Goal: Find specific page/section: Find specific page/section

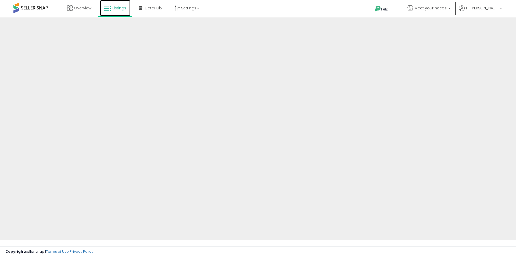
click at [112, 10] on link "Listings" at bounding box center [115, 8] width 30 height 16
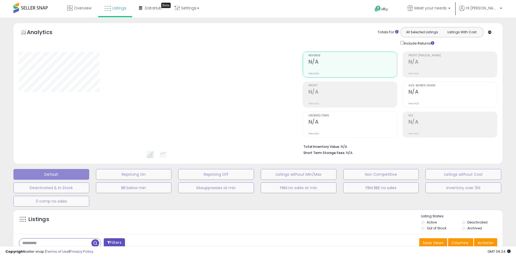
select select "**"
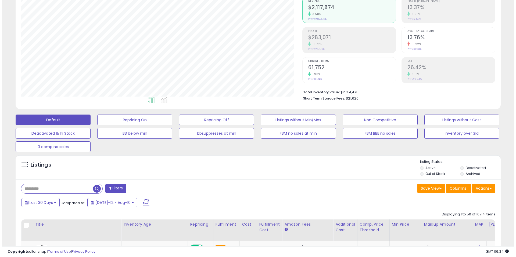
scroll to position [69, 0]
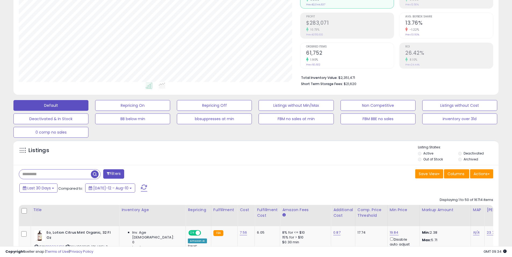
click at [494, 174] on div "Save View Save As New View Update Current View Columns Actions Import Export Vi…" at bounding box center [376, 175] width 241 height 10
click at [487, 174] on span at bounding box center [488, 174] width 2 height 1
click at [462, 185] on link "Import" at bounding box center [459, 185] width 59 height 8
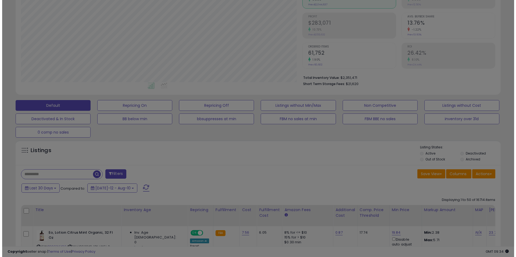
scroll to position [110, 284]
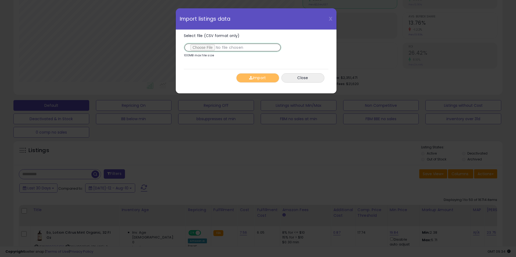
click at [192, 48] on input "Select file (CSV format only)" at bounding box center [233, 47] width 98 height 9
type input "**********"
click at [259, 78] on button "Import" at bounding box center [257, 77] width 43 height 9
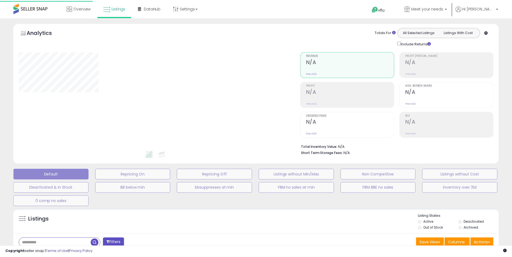
scroll to position [69, 0]
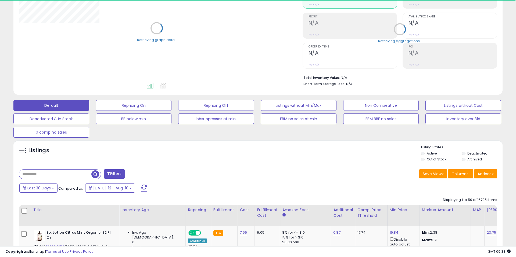
select select "**"
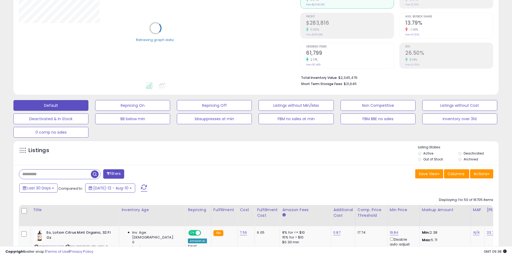
click at [304, 149] on div "Listings" at bounding box center [255, 154] width 485 height 18
drag, startPoint x: 201, startPoint y: 152, endPoint x: 290, endPoint y: 159, distance: 89.5
click at [201, 152] on div "Listings" at bounding box center [255, 154] width 485 height 18
click at [290, 159] on div "Listings" at bounding box center [255, 154] width 485 height 18
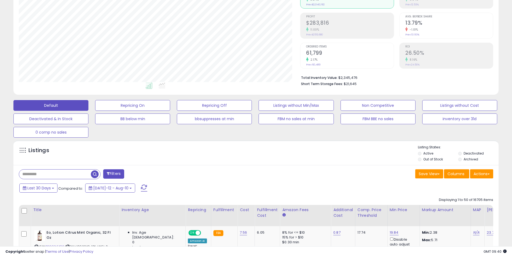
click at [290, 156] on div "Listings" at bounding box center [255, 154] width 485 height 18
click at [321, 161] on div "Listings" at bounding box center [255, 154] width 485 height 18
click at [298, 184] on div "Last 30 Days Compared to: [DATE]-12 - Aug-10" at bounding box center [196, 189] width 356 height 12
click at [293, 172] on div "Save View Save As New View Update Current View Columns Actions Import Export Vi…" at bounding box center [376, 175] width 241 height 10
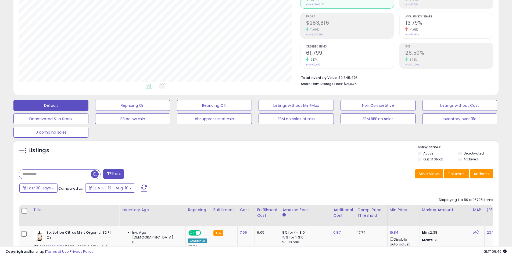
drag, startPoint x: 256, startPoint y: 165, endPoint x: 247, endPoint y: 156, distance: 13.7
drag, startPoint x: 247, startPoint y: 156, endPoint x: 197, endPoint y: 160, distance: 49.7
click at [247, 156] on div "Listings" at bounding box center [255, 154] width 485 height 18
click at [197, 160] on div "Listings" at bounding box center [255, 154] width 485 height 18
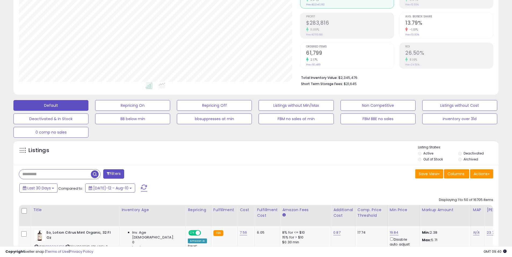
click at [222, 184] on div "Last 30 Days Compared to: [DATE]-12 - Aug-10" at bounding box center [196, 189] width 356 height 12
drag, startPoint x: 254, startPoint y: 158, endPoint x: 259, endPoint y: 158, distance: 4.6
click at [259, 158] on div "Listings" at bounding box center [255, 154] width 485 height 18
drag, startPoint x: 285, startPoint y: 181, endPoint x: 306, endPoint y: 168, distance: 24.4
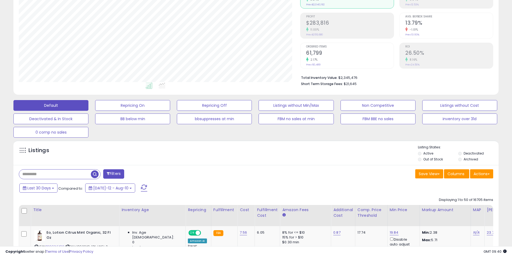
click at [302, 171] on div "Save View Save As New View Update Current View Columns Actions Import Export Vi…" at bounding box center [376, 175] width 241 height 10
click at [318, 154] on div "Listings" at bounding box center [255, 154] width 485 height 18
click at [309, 154] on div "Listings" at bounding box center [255, 154] width 485 height 18
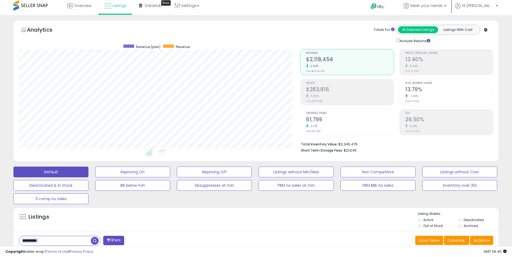
scroll to position [0, 0]
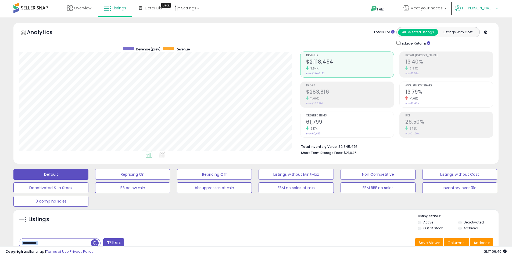
click at [493, 9] on span "Hi [PERSON_NAME]" at bounding box center [478, 7] width 32 height 5
click at [490, 30] on link "Account" at bounding box center [486, 28] width 14 height 5
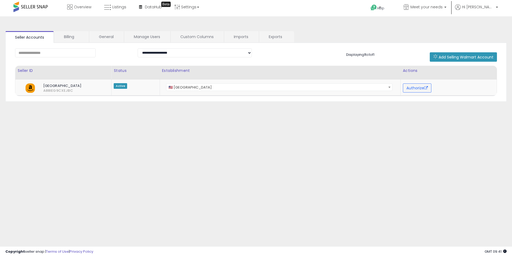
scroll to position [1, 0]
click at [243, 37] on link "Imports" at bounding box center [241, 36] width 34 height 11
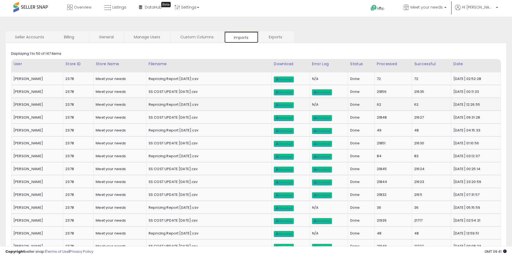
scroll to position [0, 0]
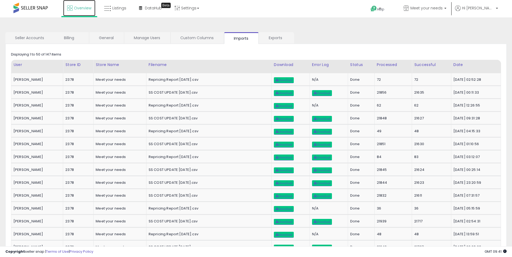
click at [78, 11] on link "Overview" at bounding box center [79, 8] width 32 height 16
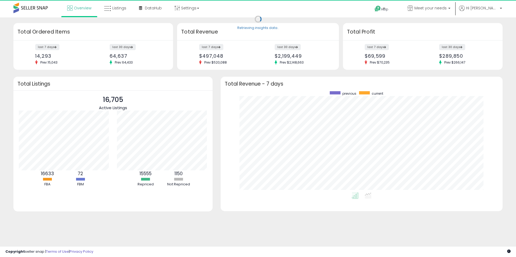
scroll to position [102, 271]
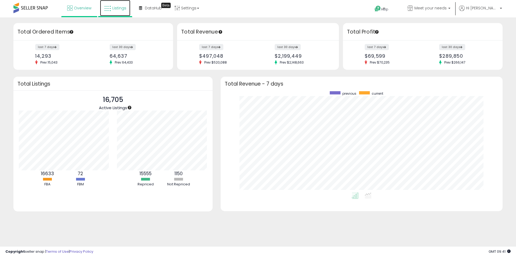
click at [118, 12] on link "Listings" at bounding box center [115, 8] width 30 height 16
click at [111, 8] on link "Listings" at bounding box center [115, 8] width 30 height 16
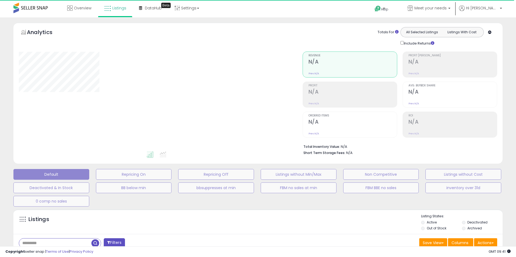
click at [179, 206] on div "Default Repricing On Repricing Off Listings without Min/Max Non Competitive Lis…" at bounding box center [258, 187] width 502 height 40
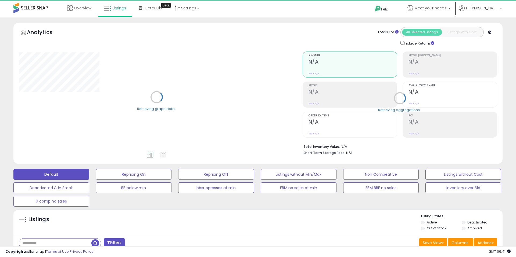
select select "**"
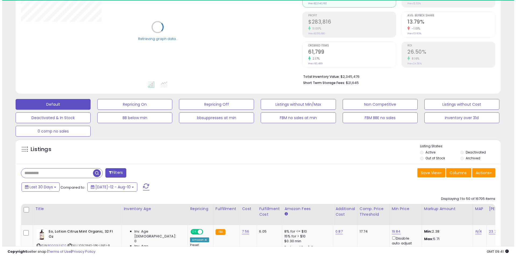
scroll to position [72, 0]
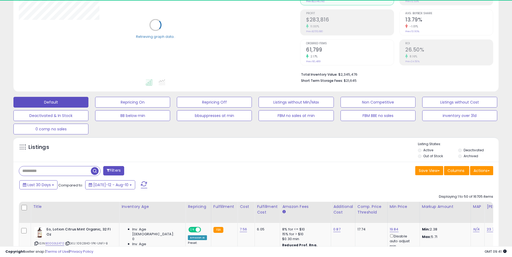
click at [311, 150] on div "Listings" at bounding box center [255, 151] width 485 height 18
drag, startPoint x: 321, startPoint y: 171, endPoint x: 342, endPoint y: 152, distance: 28.7
click at [321, 171] on div "Save View Save As New View Update Current View Columns Actions Import Export Vi…" at bounding box center [376, 171] width 241 height 10
click at [342, 152] on div "Listings" at bounding box center [255, 151] width 485 height 18
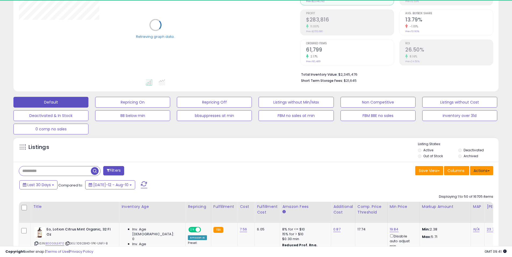
click at [483, 172] on button "Actions" at bounding box center [481, 170] width 23 height 9
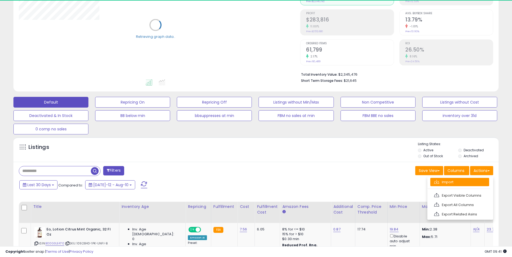
click at [467, 184] on link "Import" at bounding box center [459, 182] width 59 height 8
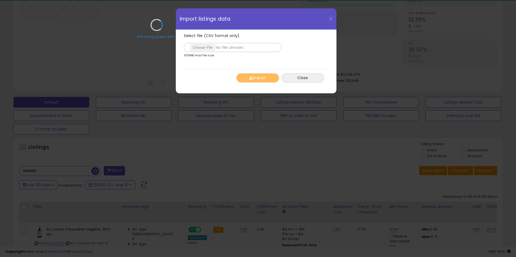
click at [202, 50] on div "Retrieving graph data.." at bounding box center [157, 29] width 284 height 110
click at [203, 48] on div "Retrieving graph data.." at bounding box center [157, 29] width 284 height 110
click at [209, 50] on div "Retrieving graph data.." at bounding box center [157, 29] width 284 height 110
click at [210, 49] on div "Retrieving graph data.." at bounding box center [157, 29] width 284 height 110
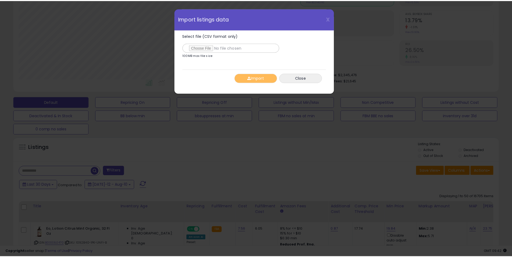
scroll to position [110, 284]
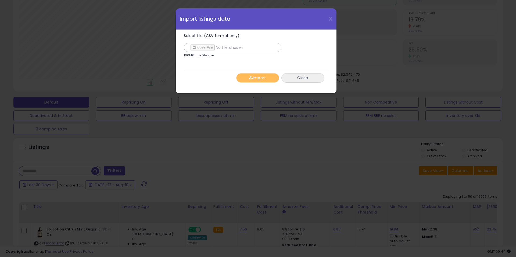
click at [300, 48] on div "Select file (CSV format only) 100MB max file size" at bounding box center [253, 47] width 139 height 26
click at [307, 43] on div "Select file (CSV format only) 100MB max file size" at bounding box center [253, 47] width 139 height 26
click at [196, 47] on input "Select file (CSV format only)" at bounding box center [233, 47] width 98 height 9
type input "**********"
click at [268, 83] on div "Import Close" at bounding box center [256, 78] width 145 height 18
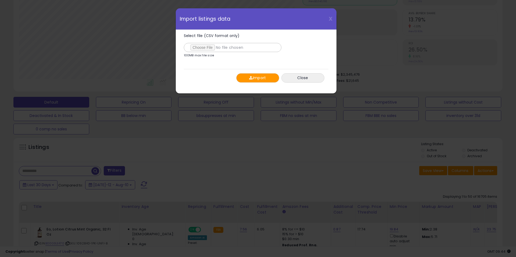
click at [268, 79] on button "Import" at bounding box center [257, 77] width 43 height 9
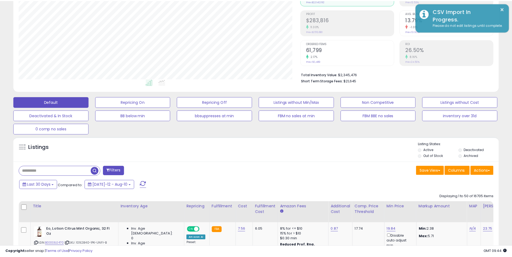
scroll to position [268589, 268418]
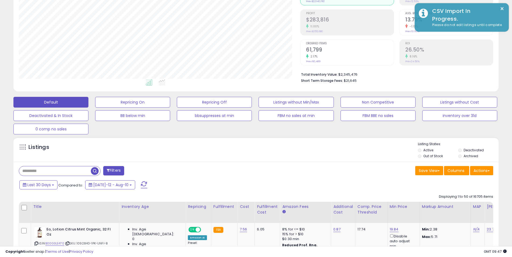
click at [283, 170] on div "Save View Save As New View Update Current View Columns Actions Import Export Vi…" at bounding box center [376, 171] width 241 height 10
click at [306, 155] on div "Listings" at bounding box center [255, 151] width 485 height 18
click at [301, 159] on div "Listings" at bounding box center [255, 151] width 485 height 18
click at [298, 175] on div "Save View Save As New View Update Current View Columns Actions Import Export Vi…" at bounding box center [376, 171] width 241 height 10
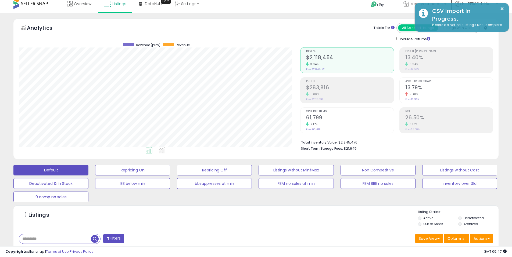
scroll to position [0, 0]
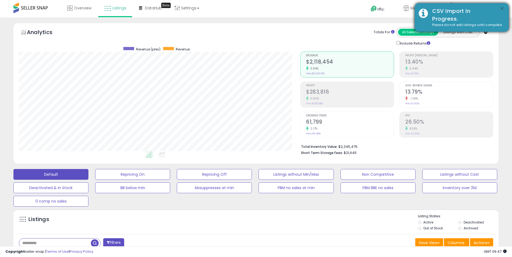
click at [502, 8] on button "×" at bounding box center [502, 8] width 4 height 7
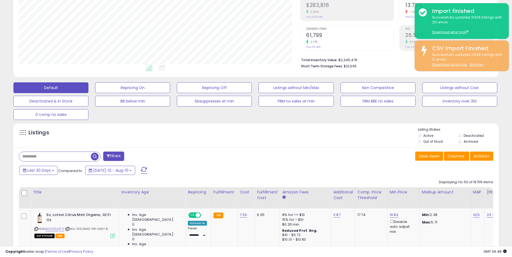
scroll to position [77, 0]
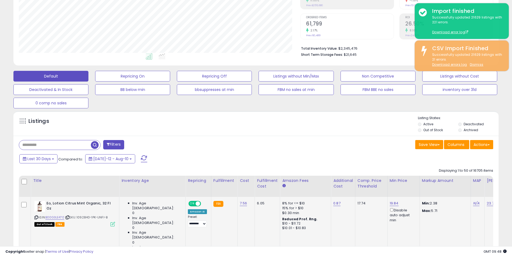
scroll to position [136, 0]
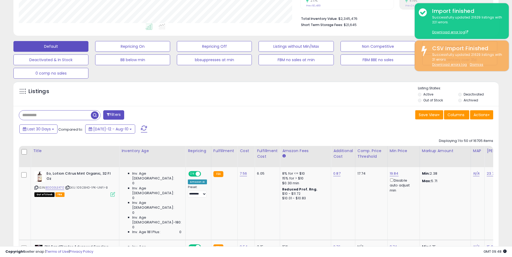
scroll to position [126, 0]
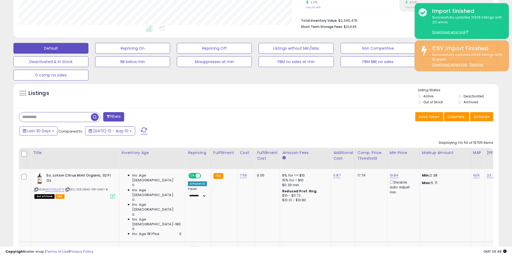
drag, startPoint x: 349, startPoint y: 119, endPoint x: 353, endPoint y: 114, distance: 6.7
click at [350, 118] on div "Save View Save As New View Update Current View Columns Actions Import Export Vi…" at bounding box center [376, 117] width 241 height 10
click at [364, 102] on div "Listings" at bounding box center [255, 97] width 485 height 18
click at [365, 120] on div "Save View Save As New View Update Current View Columns Actions Import Export Vi…" at bounding box center [376, 117] width 241 height 10
click at [488, 119] on button "Actions" at bounding box center [481, 116] width 23 height 9
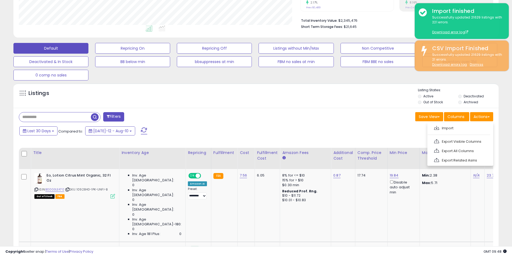
click at [335, 116] on div "Save View Save As New View Update Current View Columns Actions Import Export Vi…" at bounding box center [376, 117] width 241 height 10
drag, startPoint x: 339, startPoint y: 107, endPoint x: 343, endPoint y: 106, distance: 3.7
click at [339, 107] on div "Listings Active" at bounding box center [255, 95] width 485 height 25
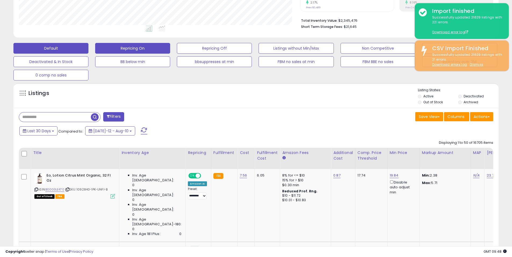
click at [129, 45] on button "Repricing On" at bounding box center [132, 48] width 75 height 11
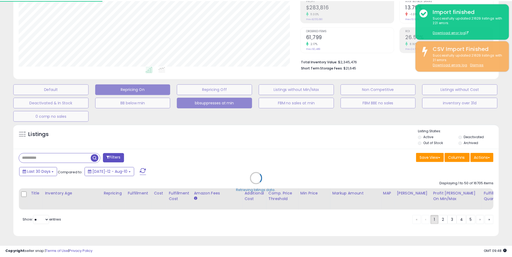
scroll to position [110, 284]
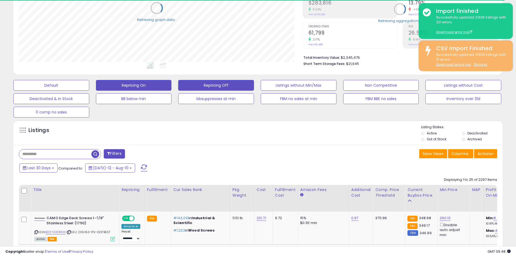
select select "**"
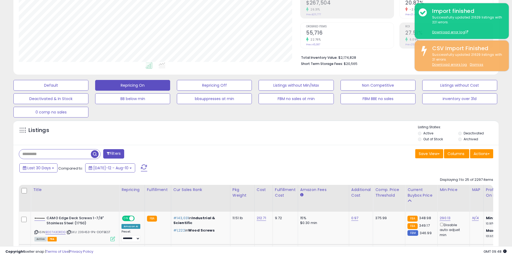
scroll to position [110, 281]
click at [253, 149] on div "Filters" at bounding box center [135, 154] width 241 height 11
click at [227, 142] on div "Listings" at bounding box center [255, 134] width 485 height 18
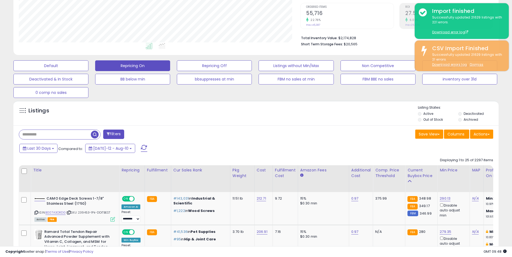
scroll to position [112, 0]
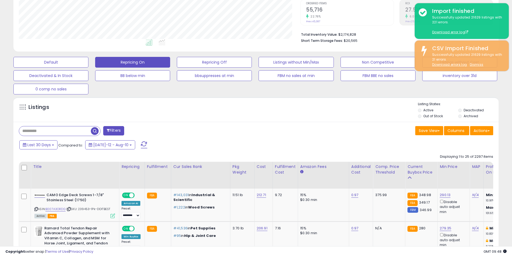
drag, startPoint x: 322, startPoint y: 107, endPoint x: 290, endPoint y: 110, distance: 31.8
click at [322, 107] on div "Listings" at bounding box center [255, 111] width 485 height 18
click at [275, 111] on div "Listings" at bounding box center [255, 111] width 485 height 18
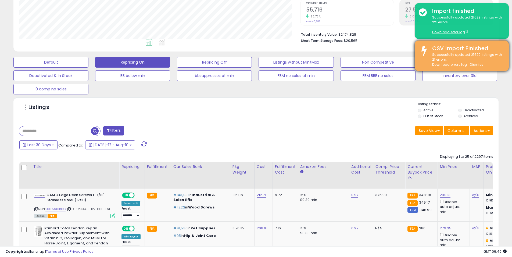
click at [471, 65] on u "Dismiss" at bounding box center [476, 64] width 13 height 5
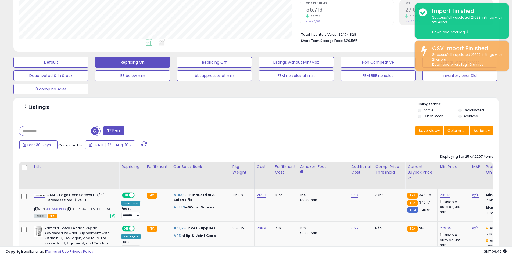
click at [334, 128] on div "Save View Save As New View Columns Actions Import" at bounding box center [376, 131] width 241 height 10
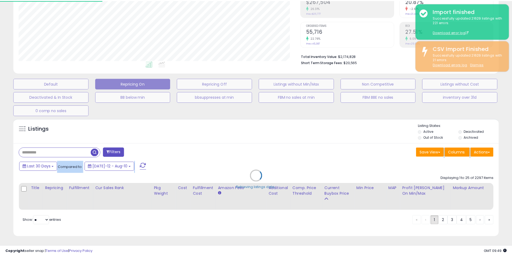
scroll to position [110, 284]
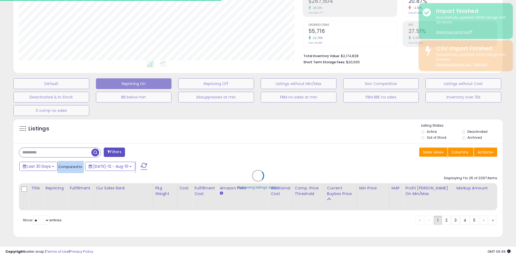
drag, startPoint x: 497, startPoint y: 123, endPoint x: 482, endPoint y: 124, distance: 14.6
click at [497, 123] on div "Retrieving listings data.." at bounding box center [257, 180] width 497 height 128
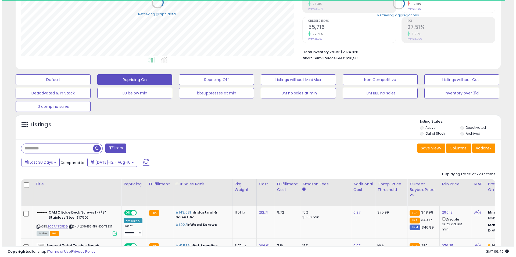
scroll to position [268589, 268418]
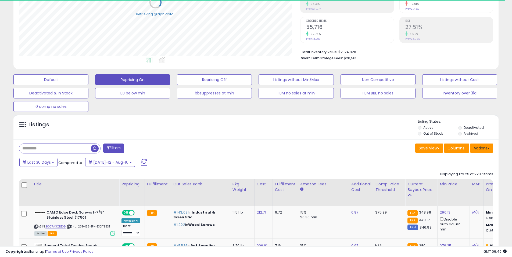
click at [481, 152] on button "Actions" at bounding box center [481, 148] width 23 height 9
drag, startPoint x: 232, startPoint y: 167, endPoint x: 235, endPoint y: 167, distance: 3.2
click at [231, 168] on div "Last 30 Days Compared to: Jul-12 - Aug-10" at bounding box center [196, 163] width 356 height 12
click at [108, 150] on button "Filters" at bounding box center [113, 148] width 21 height 9
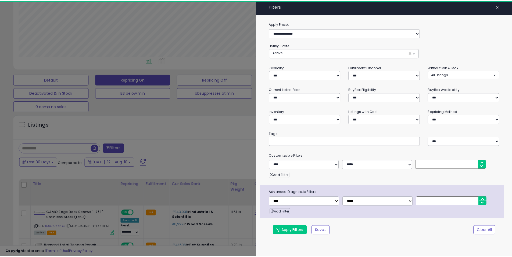
scroll to position [110, 284]
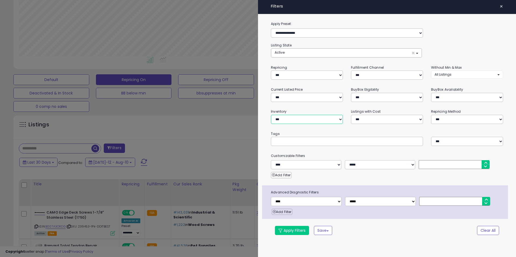
click at [315, 123] on select "**********" at bounding box center [307, 119] width 72 height 9
select select "********"
click at [271, 115] on select "**********" at bounding box center [307, 119] width 72 height 9
click at [348, 135] on small "Tags" at bounding box center [387, 134] width 240 height 6
click at [299, 232] on button "Apply Filters" at bounding box center [292, 230] width 34 height 9
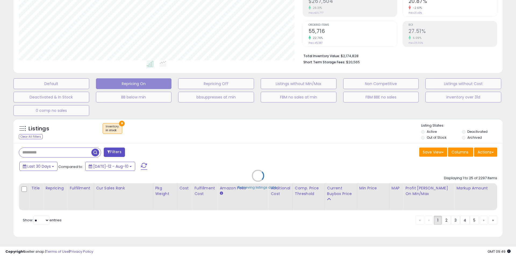
click at [292, 141] on div "Retrieving listings data.." at bounding box center [257, 180] width 497 height 128
click at [309, 135] on div "Retrieving listings data.." at bounding box center [257, 180] width 497 height 128
click at [316, 123] on div "Retrieving listings data.." at bounding box center [257, 180] width 497 height 128
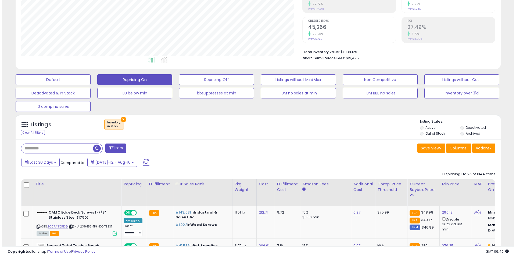
scroll to position [110, 281]
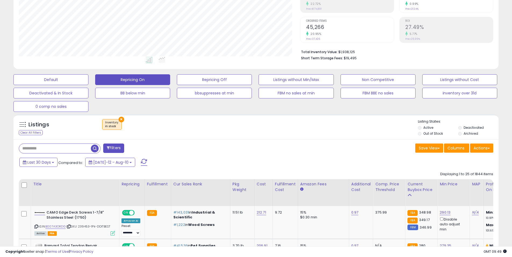
click at [297, 164] on div "Last 30 Days Compared to: Jul-12 - Aug-10" at bounding box center [196, 163] width 356 height 12
click at [116, 148] on button "Filters" at bounding box center [113, 148] width 21 height 9
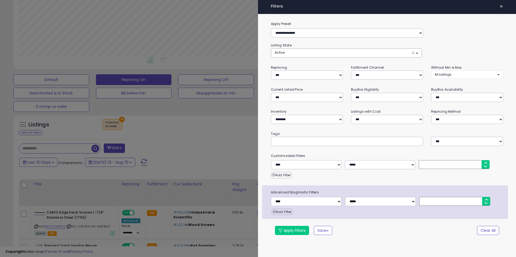
click at [503, 4] on span "×" at bounding box center [501, 7] width 3 height 8
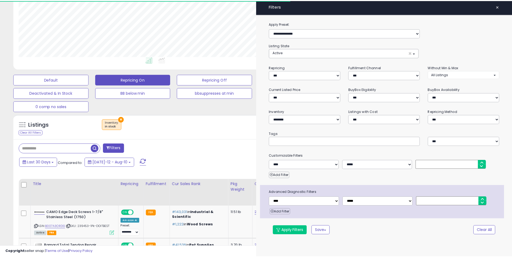
scroll to position [268589, 268418]
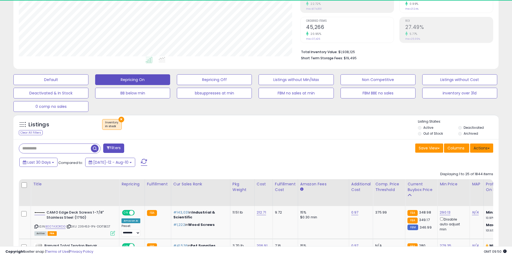
click at [478, 150] on button "Actions" at bounding box center [481, 148] width 23 height 9
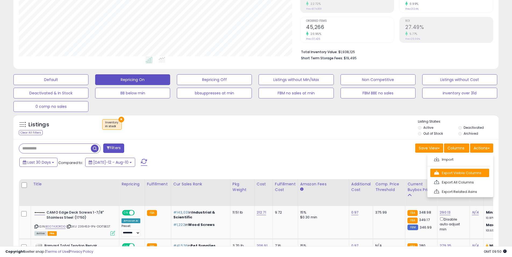
click at [455, 171] on link "Export Visible Columns" at bounding box center [459, 173] width 59 height 8
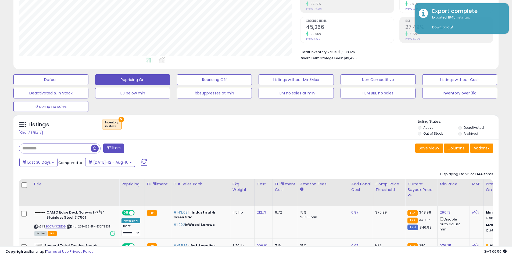
click at [285, 151] on div "Save View Save As New View Update Current View Columns Actions Import Export Vi…" at bounding box center [376, 149] width 241 height 10
click at [293, 128] on div "× Inventory : in stock" at bounding box center [256, 126] width 322 height 15
click at [289, 127] on div "× Inventory : in stock" at bounding box center [256, 126] width 322 height 15
click at [283, 153] on div "Save View Save As New View Update Current View Columns Actions Import Export Vi…" at bounding box center [376, 149] width 241 height 10
click at [312, 145] on div "Save View Save As New View Update Current View Columns Actions Import Export Vi…" at bounding box center [376, 149] width 241 height 10
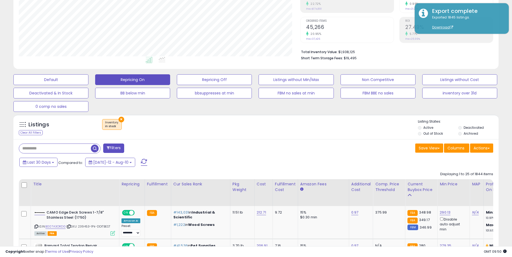
click at [280, 131] on div "× Inventory : in stock" at bounding box center [256, 126] width 322 height 15
click at [259, 149] on div "Save View Save As New View Update Current View Columns Actions Import Export Vi…" at bounding box center [376, 149] width 241 height 10
drag, startPoint x: 234, startPoint y: 134, endPoint x: 261, endPoint y: 133, distance: 27.2
click at [235, 135] on div "Listings Clear All Filters × Inventory" at bounding box center [255, 128] width 485 height 18
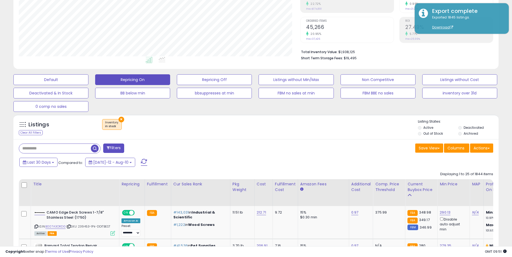
click at [274, 133] on div "× Inventory : in stock" at bounding box center [256, 126] width 322 height 15
drag, startPoint x: 308, startPoint y: 105, endPoint x: 261, endPoint y: 97, distance: 47.7
click at [307, 103] on div "Default Repricing On Repricing Off Listings without Min/Max Non Competitive Lis…" at bounding box center [256, 92] width 498 height 40
click at [319, 119] on div "Listings Clear All Filters × Inventory in stock" at bounding box center [255, 127] width 485 height 25
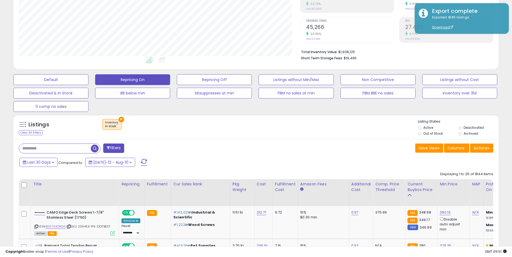
drag, startPoint x: 271, startPoint y: 164, endPoint x: 279, endPoint y: 139, distance: 26.0
click at [271, 164] on div "Last 30 Days Compared to: Jul-12 - Aug-10" at bounding box center [196, 163] width 356 height 12
click at [275, 135] on div "Listings Clear All Filters × Inventory" at bounding box center [255, 128] width 485 height 18
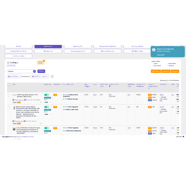
scroll to position [192, 0]
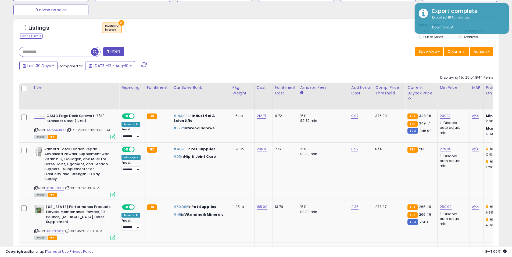
click at [382, 70] on div "Last 30 Days Compared to: Jul-12 - Aug-10" at bounding box center [255, 66] width 482 height 12
drag, startPoint x: 320, startPoint y: 49, endPoint x: 323, endPoint y: 48, distance: 3.4
click at [320, 49] on div "Save View Save As New View Update Current View Columns Actions Import Export Vi…" at bounding box center [376, 52] width 241 height 10
click at [204, 66] on div "Last 30 Days Compared to: Jul-12 - Aug-10" at bounding box center [196, 66] width 356 height 12
drag, startPoint x: 231, startPoint y: 65, endPoint x: 235, endPoint y: 56, distance: 10.0
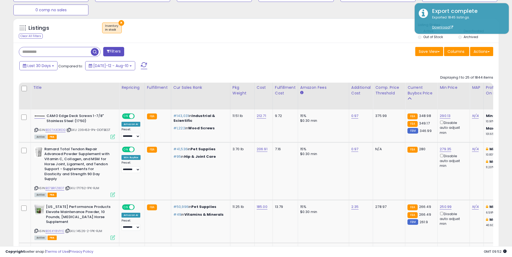
click at [231, 66] on div "Last 30 Days Compared to: Jul-12 - Aug-10" at bounding box center [196, 66] width 356 height 12
click at [239, 50] on div "Filters" at bounding box center [135, 52] width 241 height 11
click at [204, 52] on div "Filters" at bounding box center [135, 52] width 241 height 11
click at [202, 54] on div "Filters" at bounding box center [135, 52] width 241 height 11
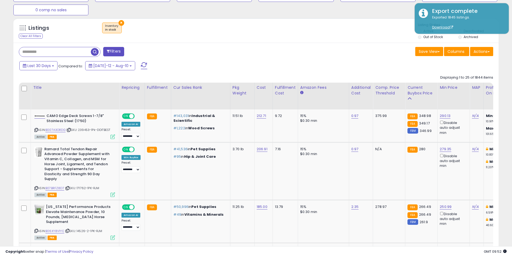
click at [183, 70] on div "Last 30 Days Compared to: Jul-12 - Aug-10" at bounding box center [196, 66] width 356 height 12
click at [337, 50] on div "Save View Save As New View Update Current View Columns Actions Import Export Vi…" at bounding box center [376, 52] width 241 height 10
click at [314, 72] on div "Last 30 Days Compared to: Jul-12 - Aug-10" at bounding box center [196, 66] width 356 height 12
click at [339, 48] on div "Save View Save As New View Update Current View Columns Actions Import Export Vi…" at bounding box center [376, 52] width 241 height 10
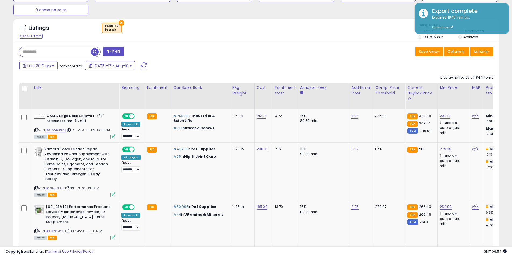
drag, startPoint x: 313, startPoint y: 57, endPoint x: 326, endPoint y: 55, distance: 13.9
click at [313, 57] on div "Save View Save As New View Update Current View Columns Actions Import Export Vi…" at bounding box center [376, 52] width 241 height 10
click at [327, 55] on div "Save View Save As New View Update Current View Columns Actions Import Export Vi…" at bounding box center [376, 52] width 241 height 10
drag, startPoint x: 330, startPoint y: 53, endPoint x: 345, endPoint y: 45, distance: 17.0
click at [331, 53] on div "Save View Save As New View Update Current View Columns Actions Import Export Vi…" at bounding box center [376, 52] width 241 height 10
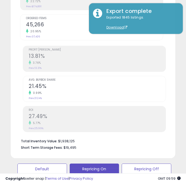
scroll to position [268595, 268545]
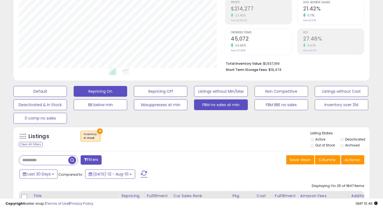
scroll to position [92, 0]
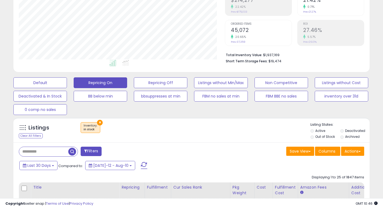
click at [186, 124] on div "× Inventory : in stock" at bounding box center [192, 129] width 236 height 15
click at [161, 125] on div "× Inventory : in stock" at bounding box center [192, 129] width 236 height 15
click at [167, 131] on div "× Inventory : in stock" at bounding box center [192, 129] width 236 height 15
click at [190, 130] on div "× Inventory : in stock" at bounding box center [192, 129] width 236 height 15
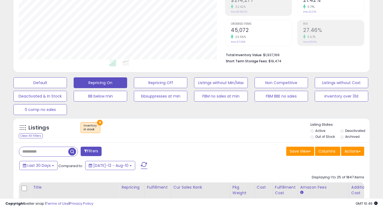
click at [197, 122] on div "× Inventory : in stock" at bounding box center [192, 129] width 236 height 15
click at [207, 131] on div "× Inventory : in stock" at bounding box center [192, 129] width 236 height 15
click at [193, 137] on div "Listings Clear All Filters × Inventory" at bounding box center [191, 131] width 356 height 18
drag, startPoint x: 188, startPoint y: 132, endPoint x: 182, endPoint y: 124, distance: 9.2
click at [188, 132] on div "× Inventory : in stock" at bounding box center [192, 129] width 236 height 15
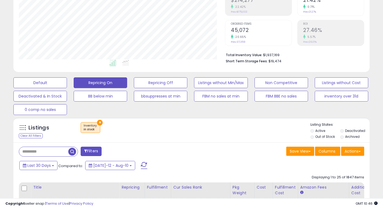
click at [182, 124] on div "× Inventory : in stock" at bounding box center [192, 129] width 236 height 15
click at [171, 139] on div "Listings Clear All Filters × Inventory" at bounding box center [191, 131] width 356 height 18
drag, startPoint x: 200, startPoint y: 129, endPoint x: 208, endPoint y: 68, distance: 61.4
click at [201, 125] on div "× Inventory : in stock" at bounding box center [192, 129] width 236 height 15
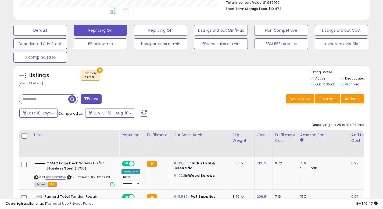
drag, startPoint x: 51, startPoint y: 94, endPoint x: 51, endPoint y: 99, distance: 4.9
click at [51, 95] on input "text" at bounding box center [43, 99] width 49 height 9
paste input "**********"
click at [106, 98] on span "button" at bounding box center [106, 99] width 8 height 8
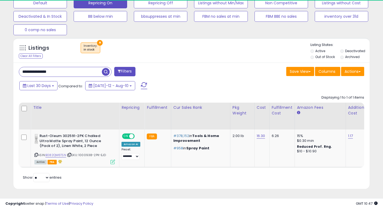
scroll to position [110, 206]
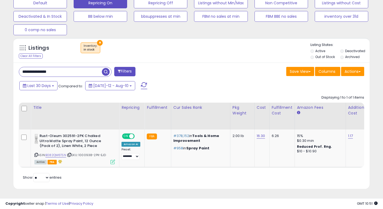
click at [85, 70] on input "**********" at bounding box center [60, 71] width 83 height 9
paste input "****"
click at [104, 68] on span "button" at bounding box center [106, 72] width 8 height 8
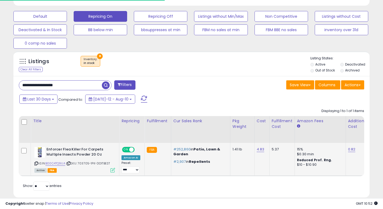
scroll to position [171, 0]
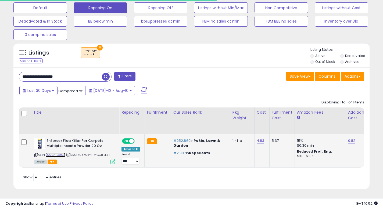
click at [55, 153] on link "B00C4TQ9UA" at bounding box center [55, 155] width 20 height 5
click at [74, 75] on input "**********" at bounding box center [60, 76] width 83 height 9
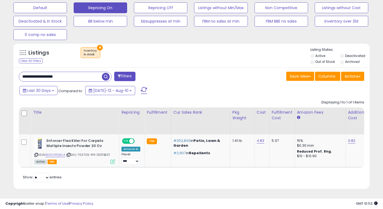
paste input "text"
type input "**********"
click at [105, 73] on span "button" at bounding box center [106, 77] width 8 height 8
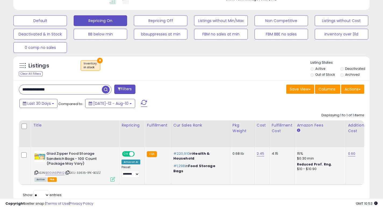
scroll to position [159, 0]
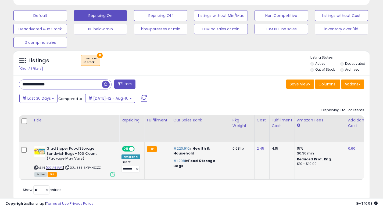
click at [61, 168] on link "B00IA6IPWQ" at bounding box center [54, 168] width 19 height 5
